Goal: Transaction & Acquisition: Download file/media

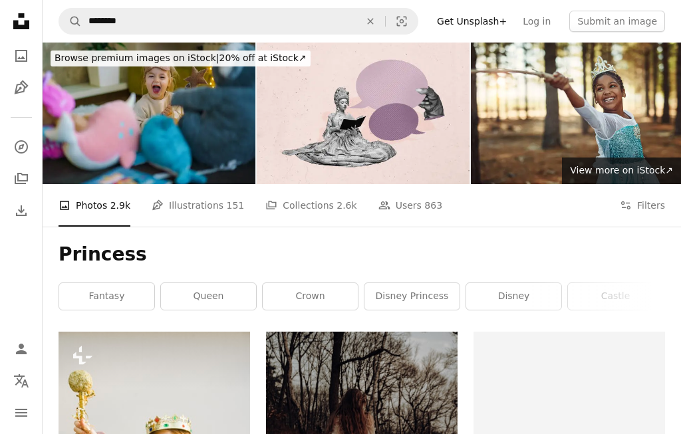
scroll to position [307, 0]
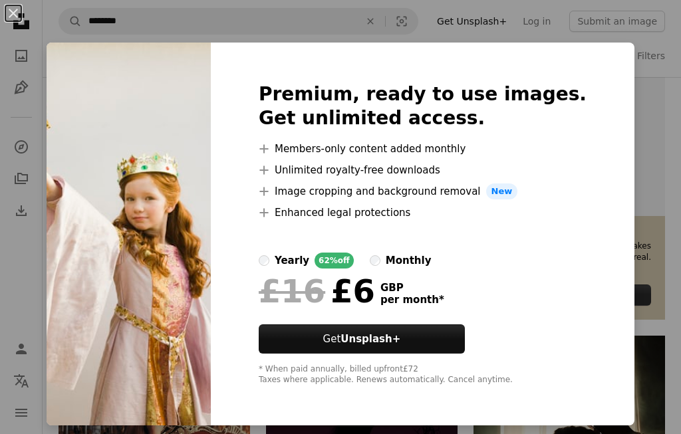
click at [664, 62] on div "An X shape Premium, ready to use images. Get unlimited access. A plus sign Memb…" at bounding box center [340, 217] width 681 height 434
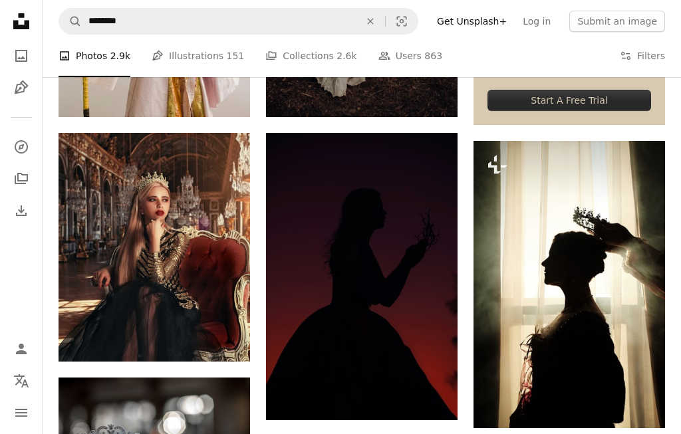
scroll to position [507, 0]
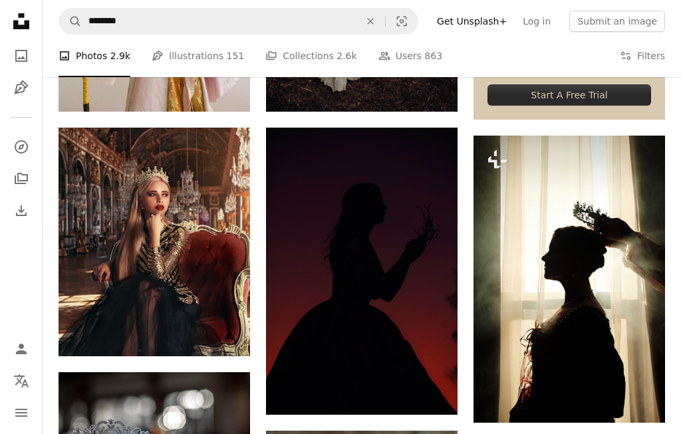
click at [229, 327] on link "Arrow pointing down" at bounding box center [223, 332] width 27 height 21
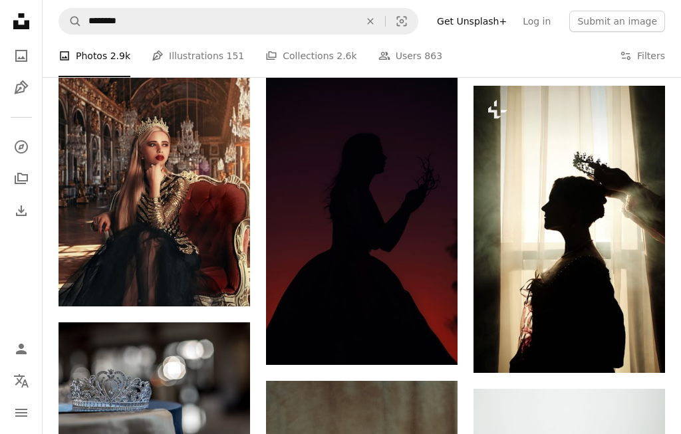
click at [227, 282] on icon "Download" at bounding box center [223, 281] width 9 height 9
click at [194, 98] on icon "Like" at bounding box center [192, 102] width 10 height 9
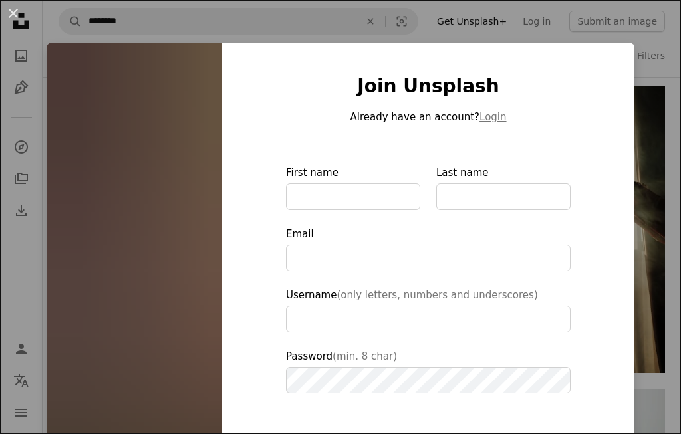
scroll to position [76, 0]
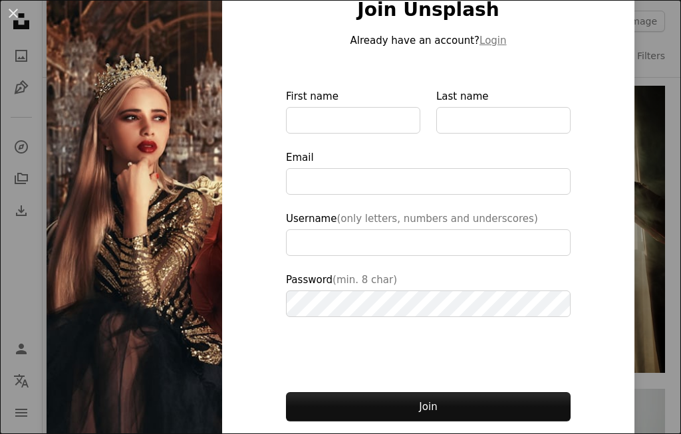
type input "**********"
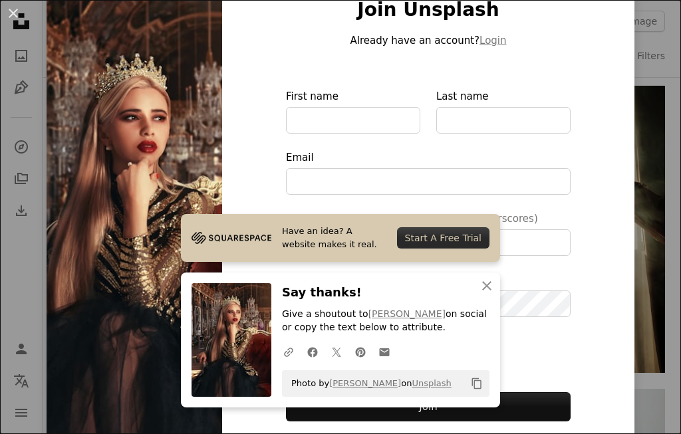
click at [480, 294] on icon "An X shape" at bounding box center [487, 286] width 16 height 16
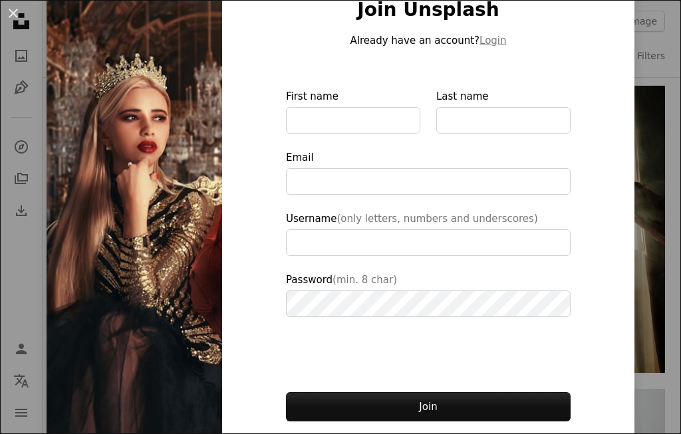
click at [111, 192] on img at bounding box center [135, 224] width 176 height 517
click at [110, 191] on img at bounding box center [135, 224] width 176 height 517
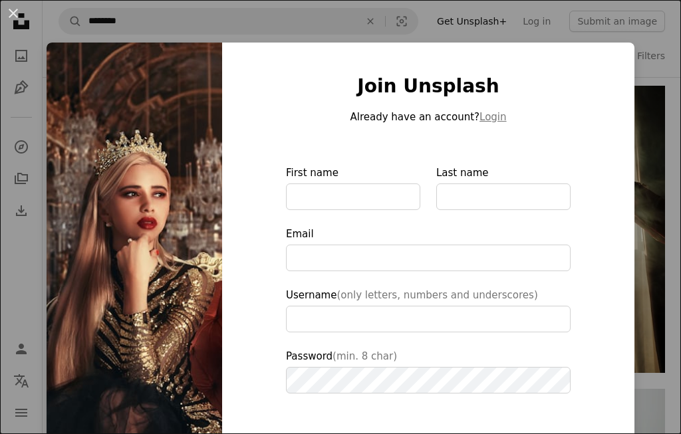
scroll to position [0, 0]
click at [16, 17] on button "An X shape" at bounding box center [13, 13] width 16 height 16
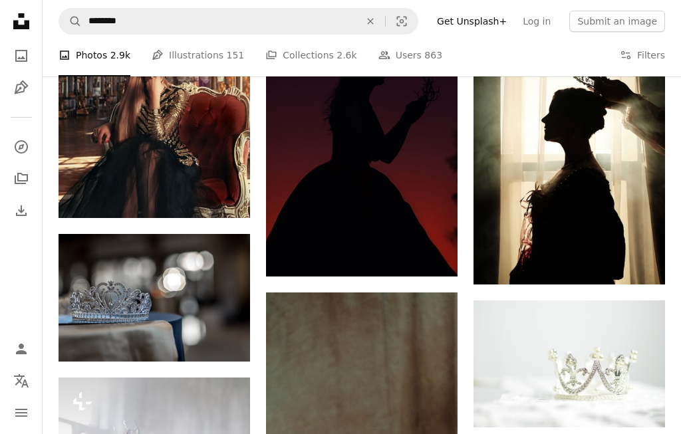
scroll to position [650, 0]
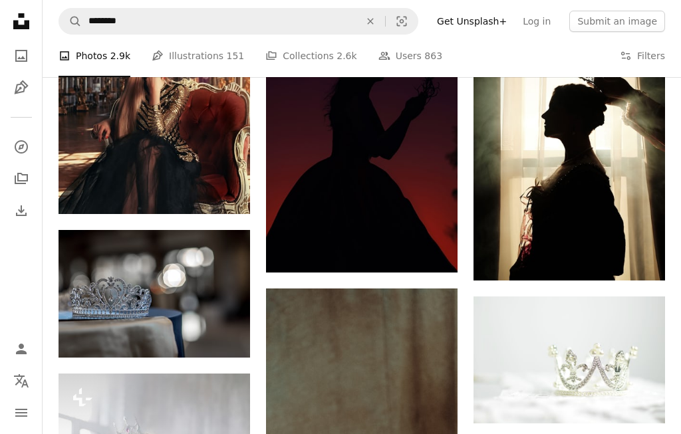
click at [216, 336] on link "Arrow pointing down" at bounding box center [223, 333] width 27 height 21
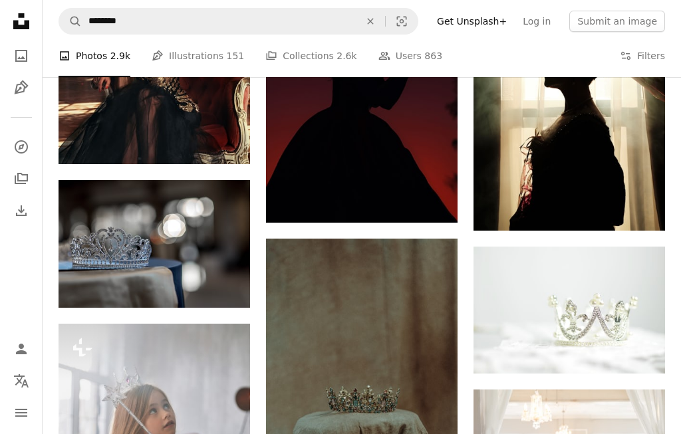
click at [25, 65] on link "A photo" at bounding box center [21, 56] width 27 height 27
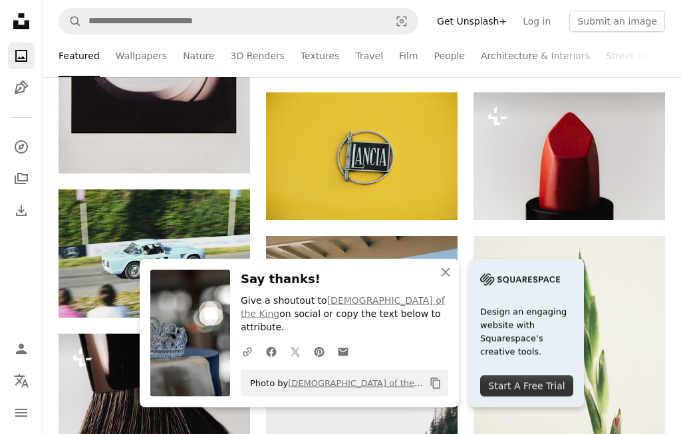
scroll to position [392, 0]
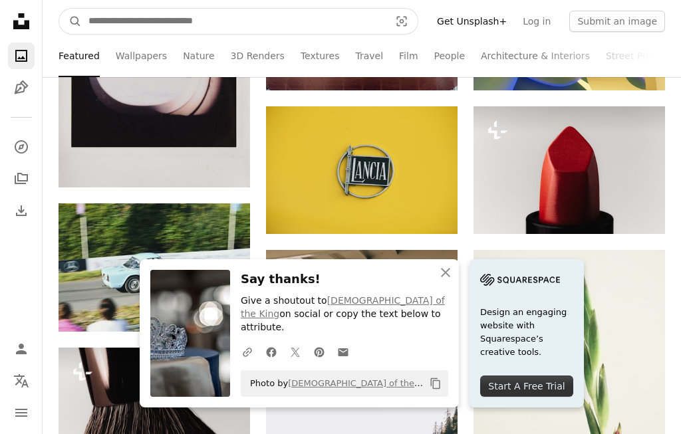
click at [205, 26] on input "Find visuals sitewide" at bounding box center [234, 21] width 304 height 25
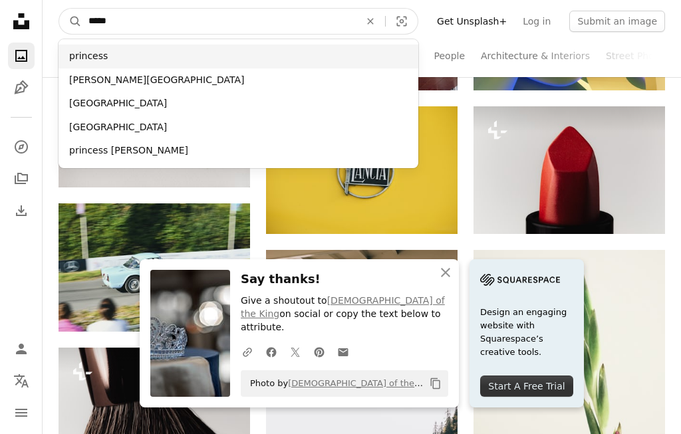
type input "*****"
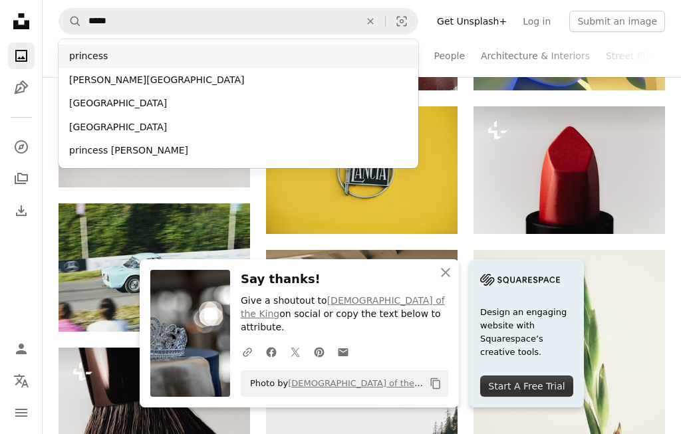
click at [100, 54] on div "princess" at bounding box center [239, 57] width 360 height 24
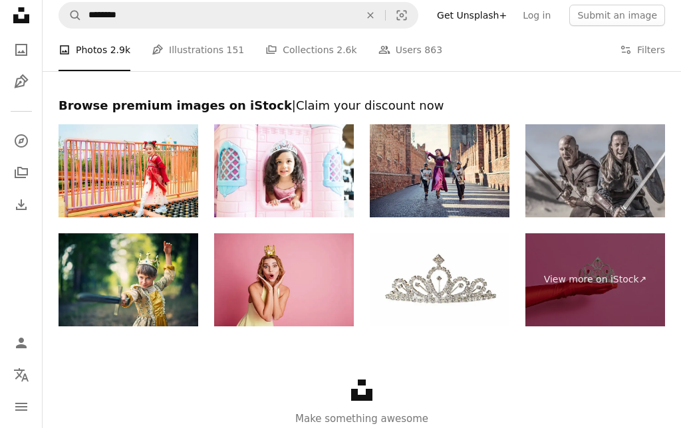
scroll to position [2285, 0]
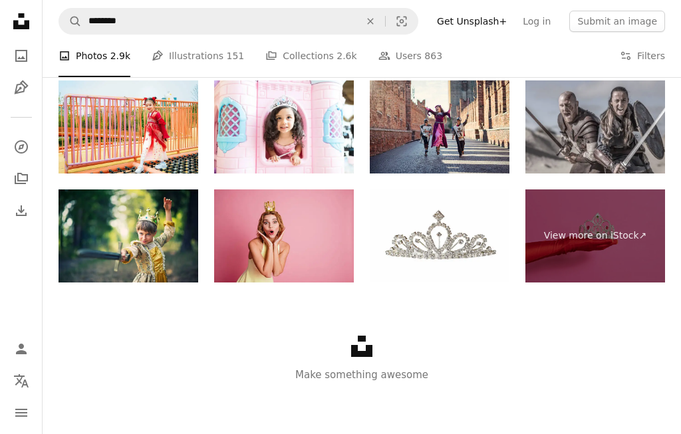
click at [363, 348] on icon "Unsplash logo" at bounding box center [361, 346] width 21 height 21
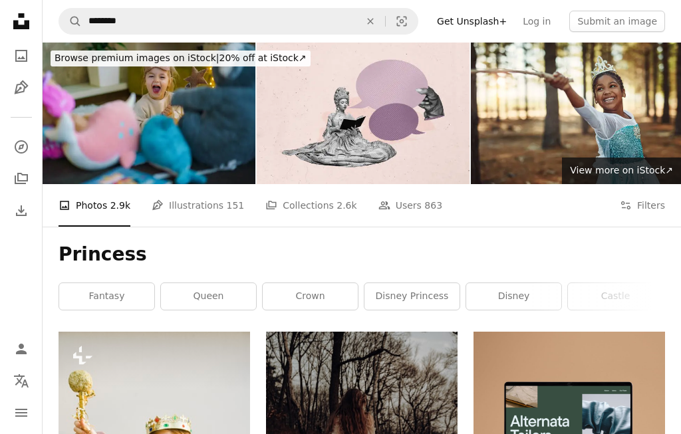
scroll to position [2285, 0]
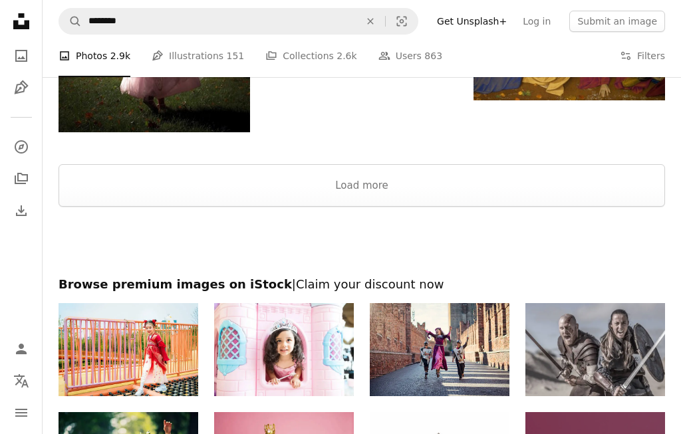
click at [385, 207] on button "Load more" at bounding box center [362, 185] width 606 height 43
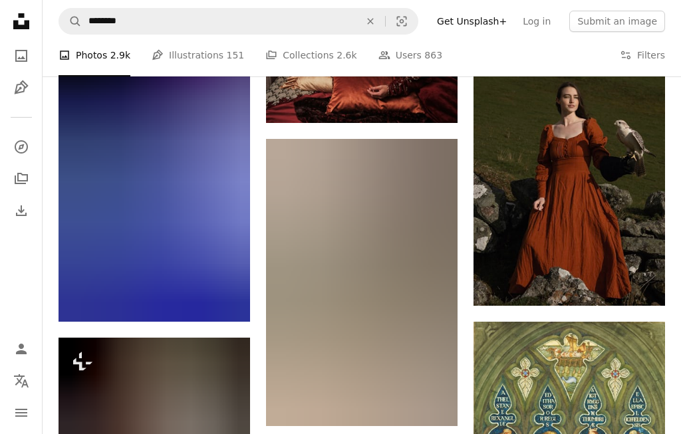
scroll to position [3668, 0]
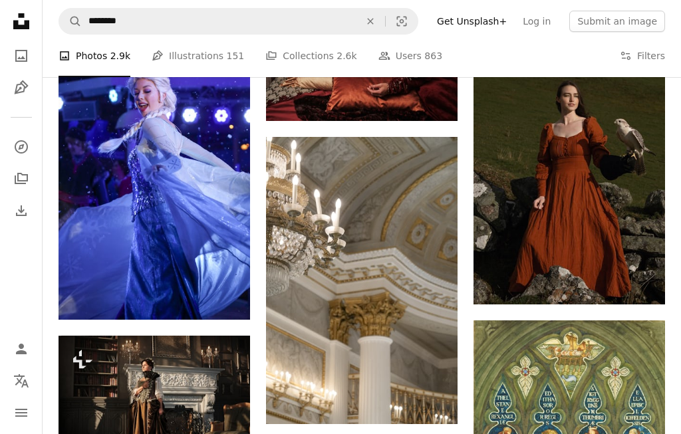
click at [217, 212] on img at bounding box center [155, 158] width 192 height 323
click at [200, 225] on img at bounding box center [155, 158] width 192 height 323
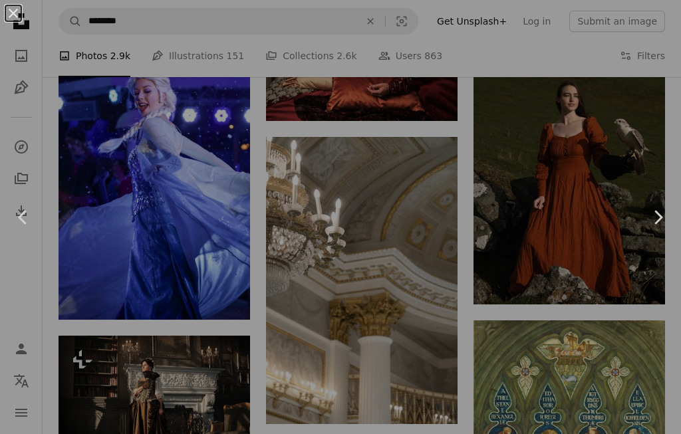
click at [197, 209] on div "An X shape Chevron left Chevron right" at bounding box center [340, 217] width 681 height 434
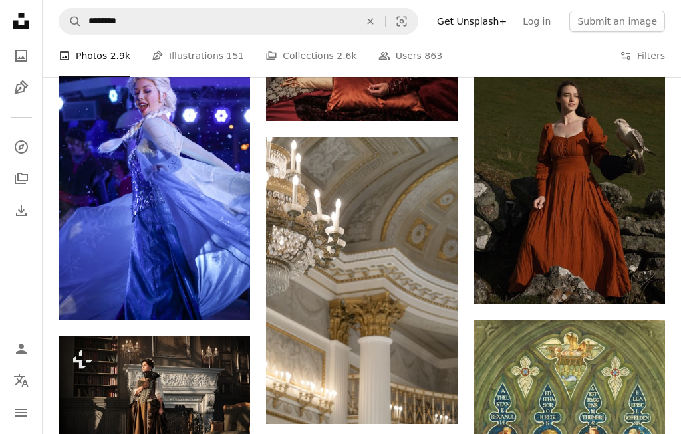
click at [185, 232] on img at bounding box center [155, 158] width 192 height 323
click at [184, 232] on img at bounding box center [155, 158] width 192 height 323
click at [150, 150] on img at bounding box center [155, 158] width 192 height 323
click at [11, 303] on nav "Unsplash logo Unsplash Home A photo Pen Tool A compass A stack of folders Downl…" at bounding box center [21, 217] width 43 height 434
click at [221, 307] on link "Arrow pointing down" at bounding box center [223, 295] width 27 height 21
